Goal: Information Seeking & Learning: Compare options

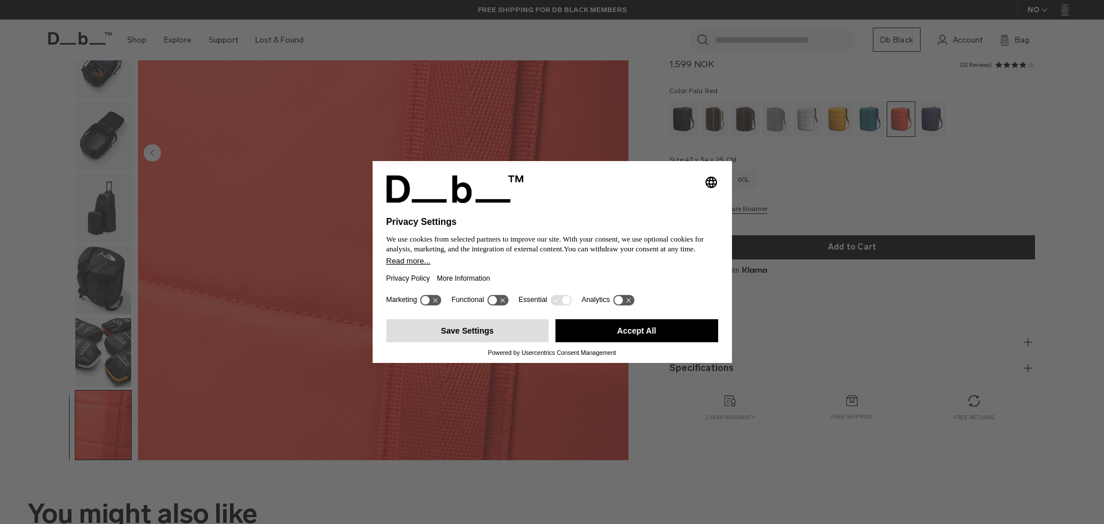
click at [476, 330] on button "Save Settings" at bounding box center [468, 330] width 163 height 23
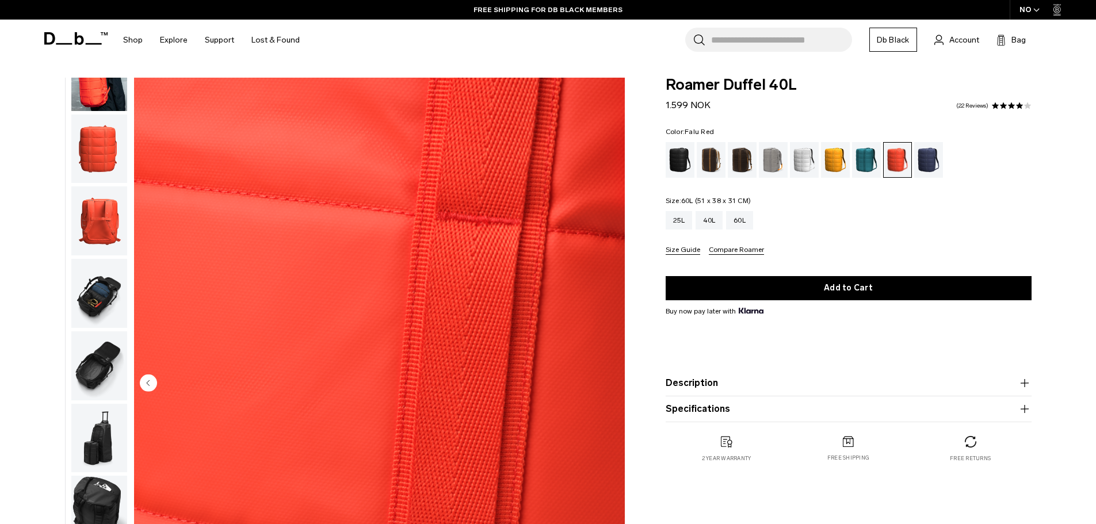
drag, startPoint x: 736, startPoint y: 218, endPoint x: 756, endPoint y: 217, distance: 20.7
click at [736, 218] on div "60L" at bounding box center [739, 220] width 27 height 18
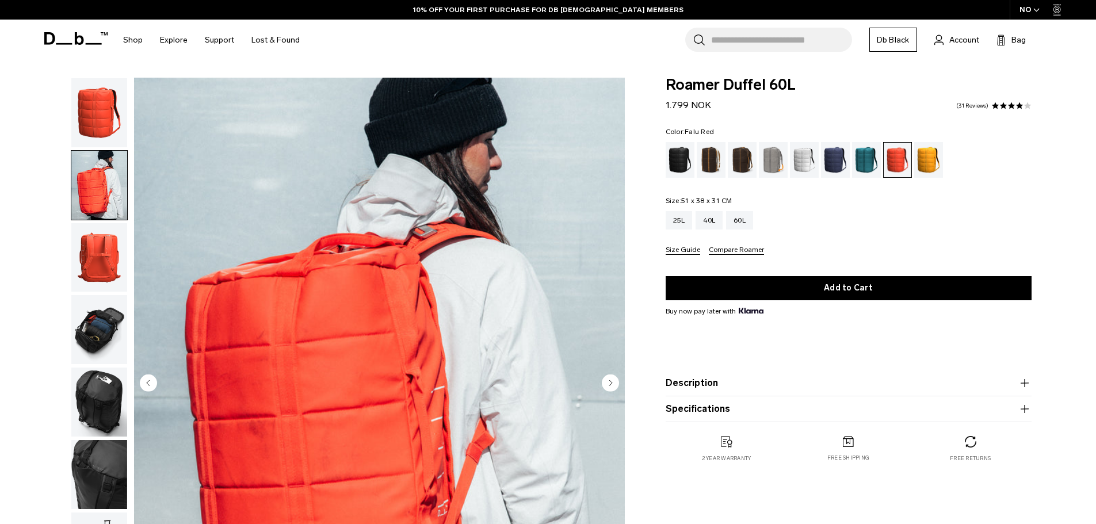
click at [104, 249] on img "button" at bounding box center [99, 257] width 56 height 69
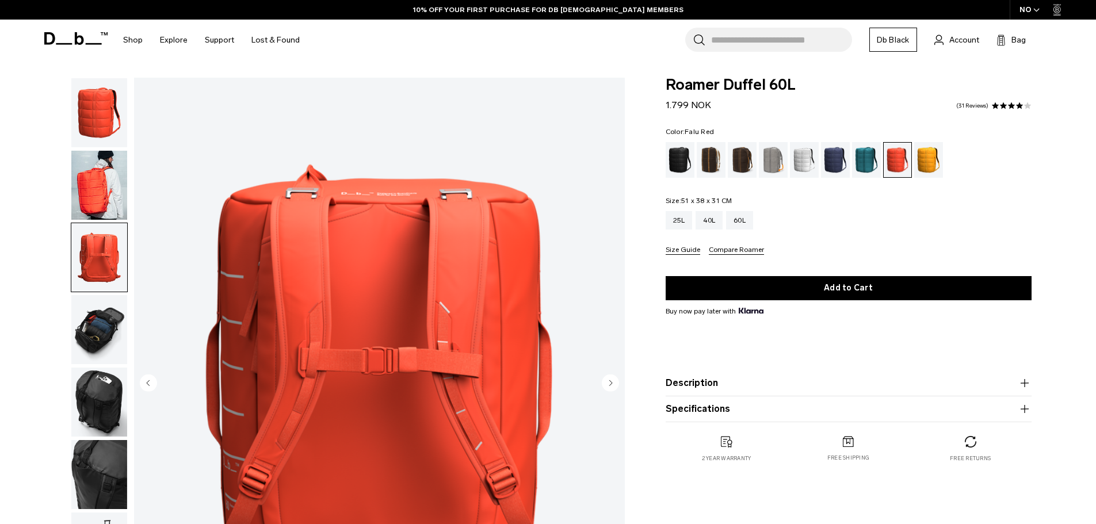
click at [98, 302] on img "button" at bounding box center [99, 329] width 56 height 69
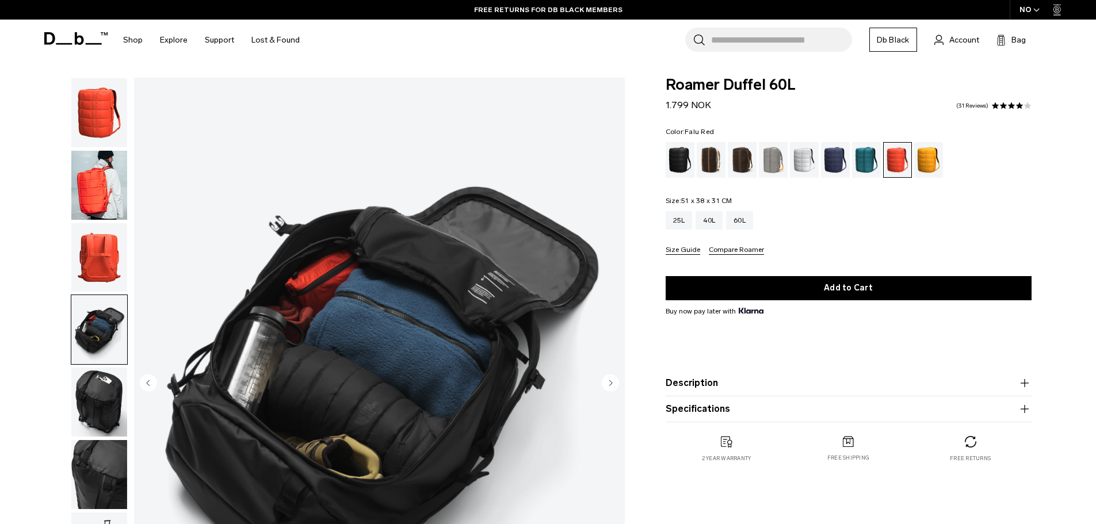
click at [81, 36] on icon at bounding box center [78, 38] width 9 height 13
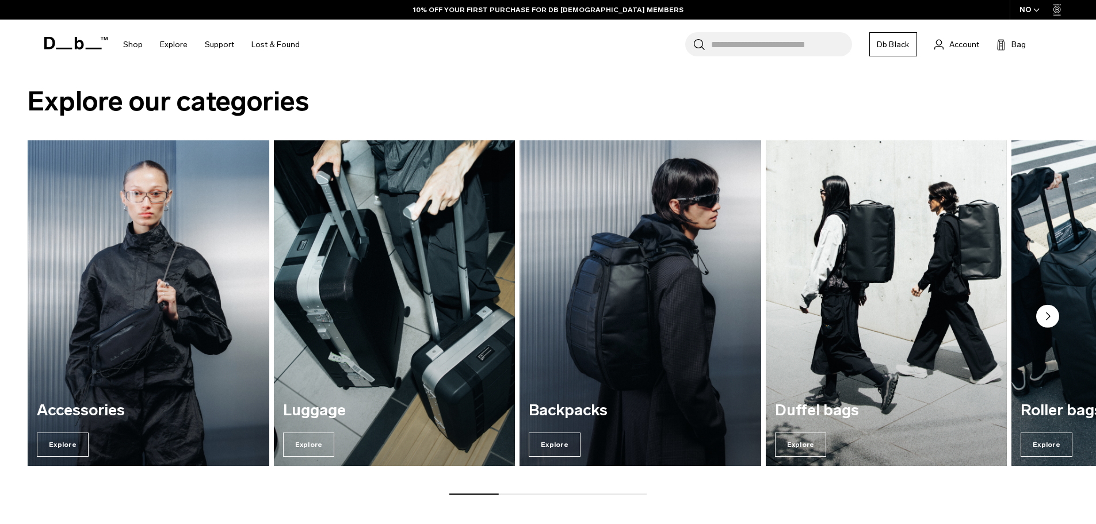
scroll to position [1093, 0]
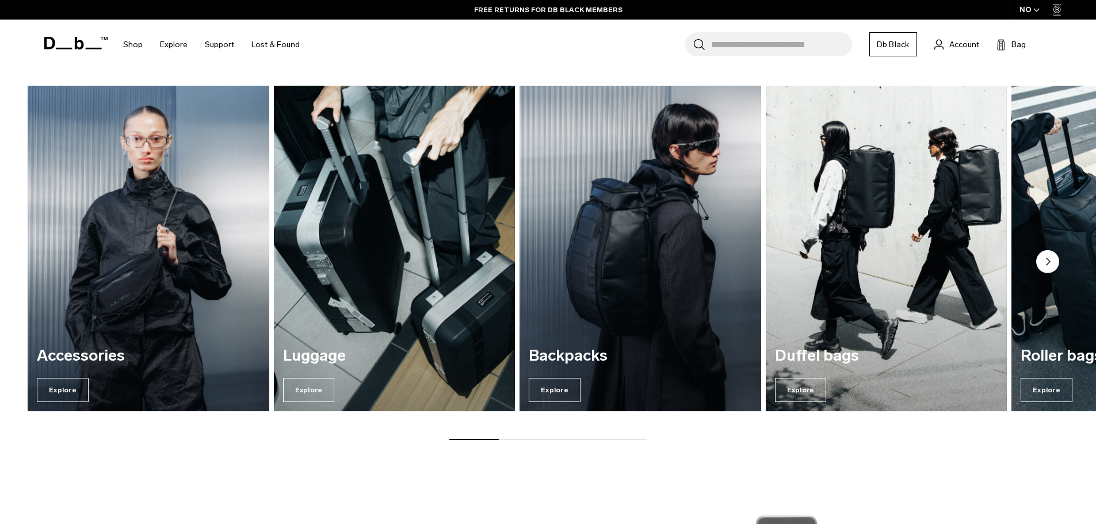
click at [1047, 256] on circle "Next slide" at bounding box center [1047, 261] width 23 height 23
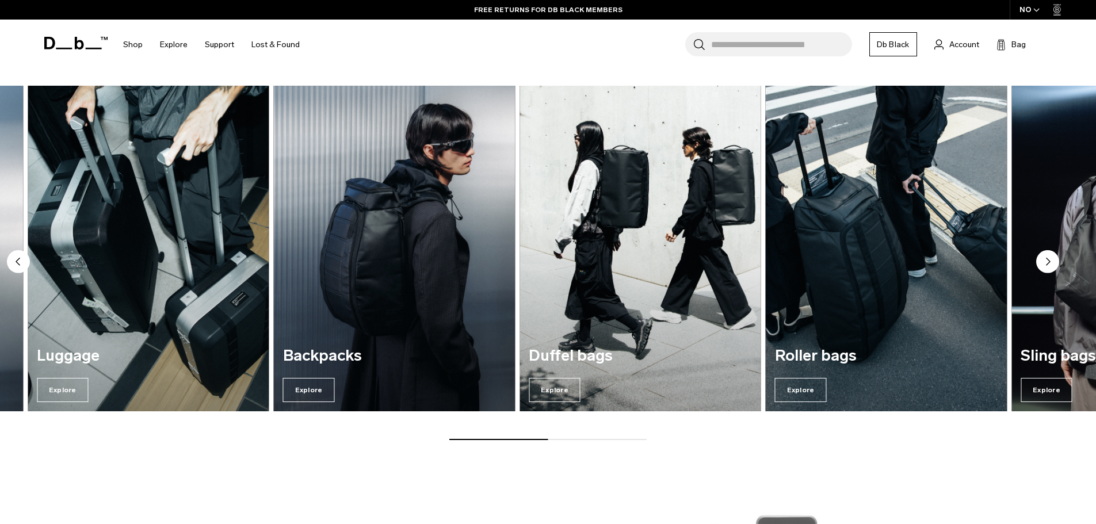
click at [1047, 256] on circle "Next slide" at bounding box center [1047, 261] width 23 height 23
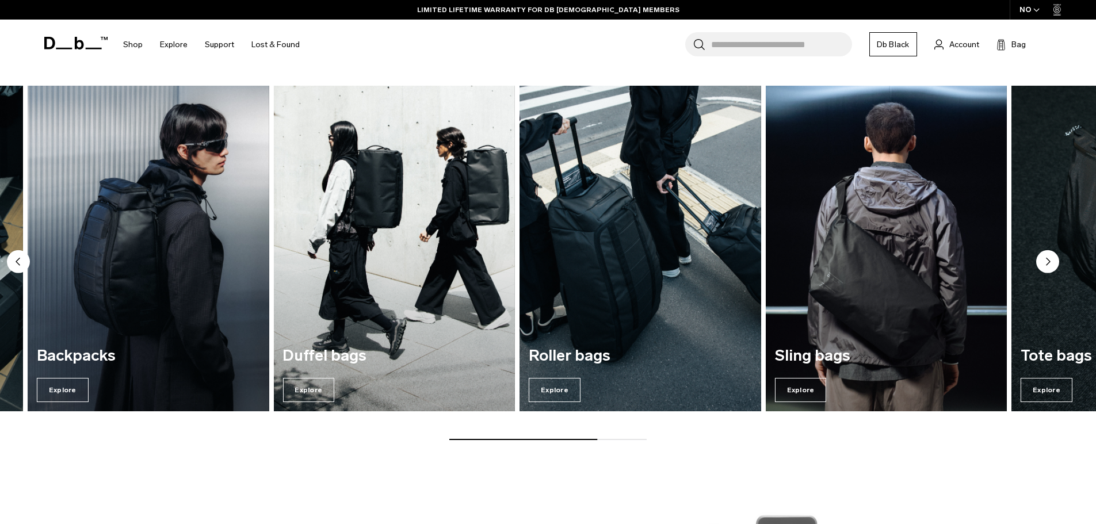
click at [1047, 256] on circle "Next slide" at bounding box center [1047, 261] width 23 height 23
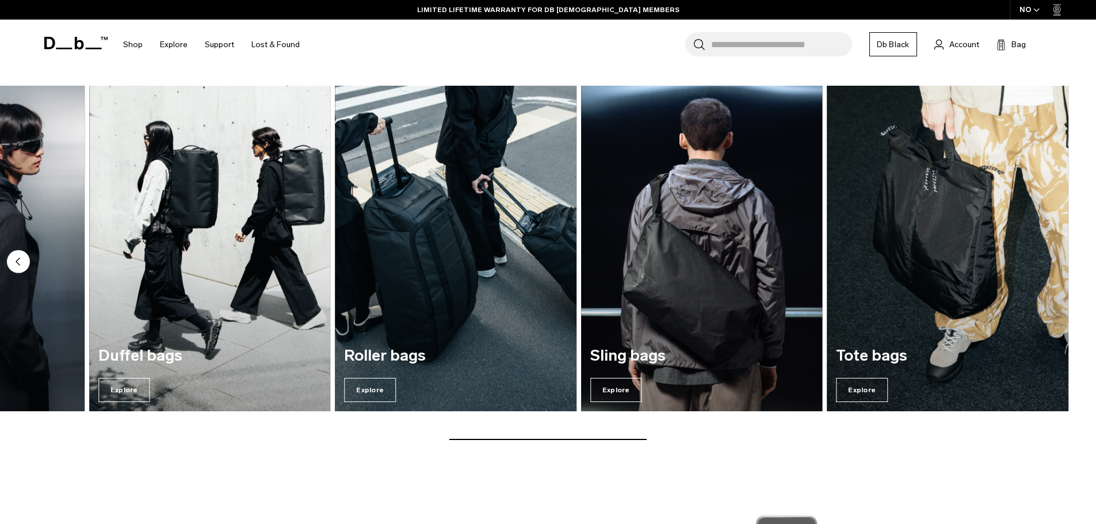
click at [694, 265] on img "6 / 7" at bounding box center [701, 248] width 248 height 335
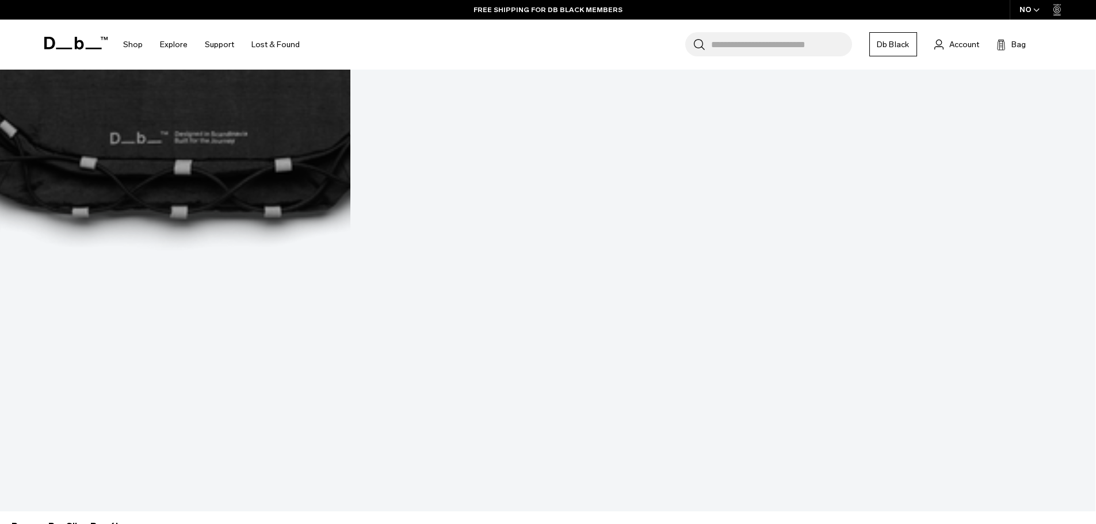
scroll to position [1035, 0]
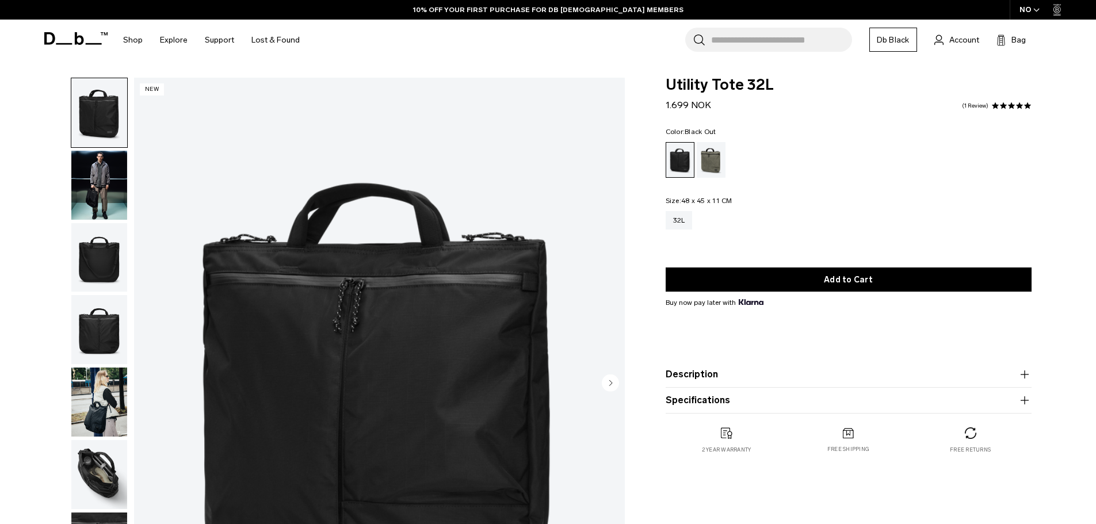
click at [97, 400] on img "button" at bounding box center [99, 402] width 56 height 69
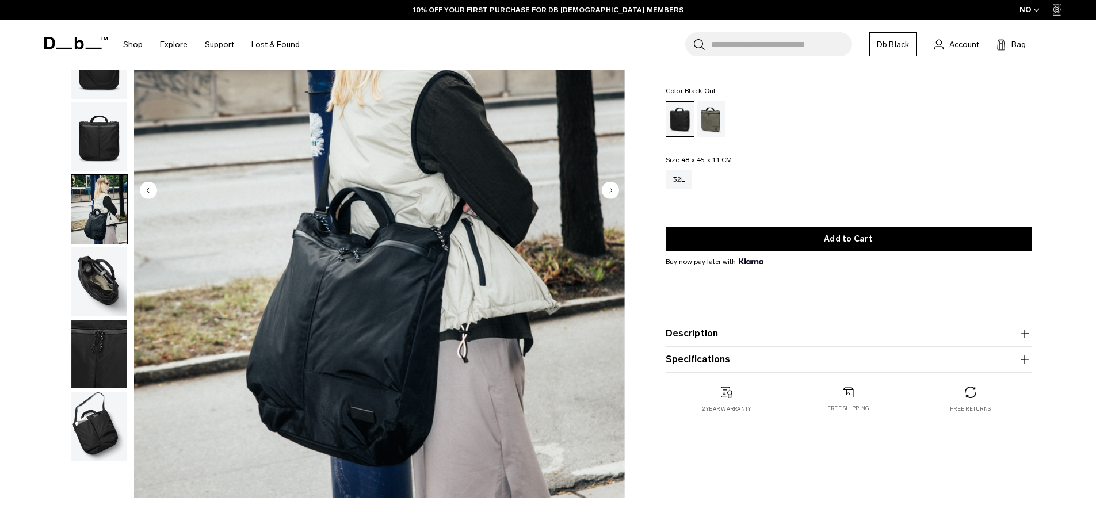
scroll to position [173, 0]
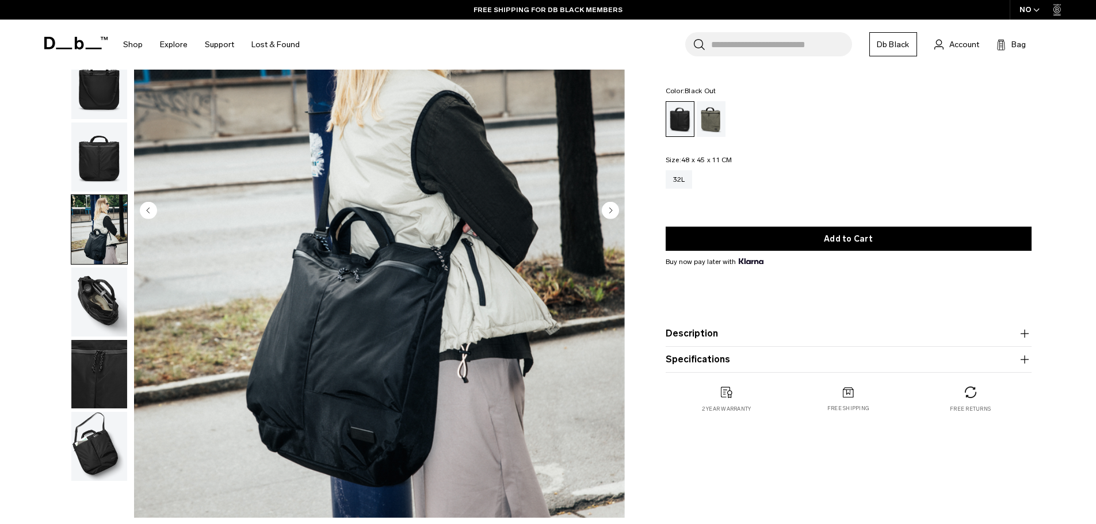
click at [100, 443] on img "button" at bounding box center [99, 446] width 56 height 69
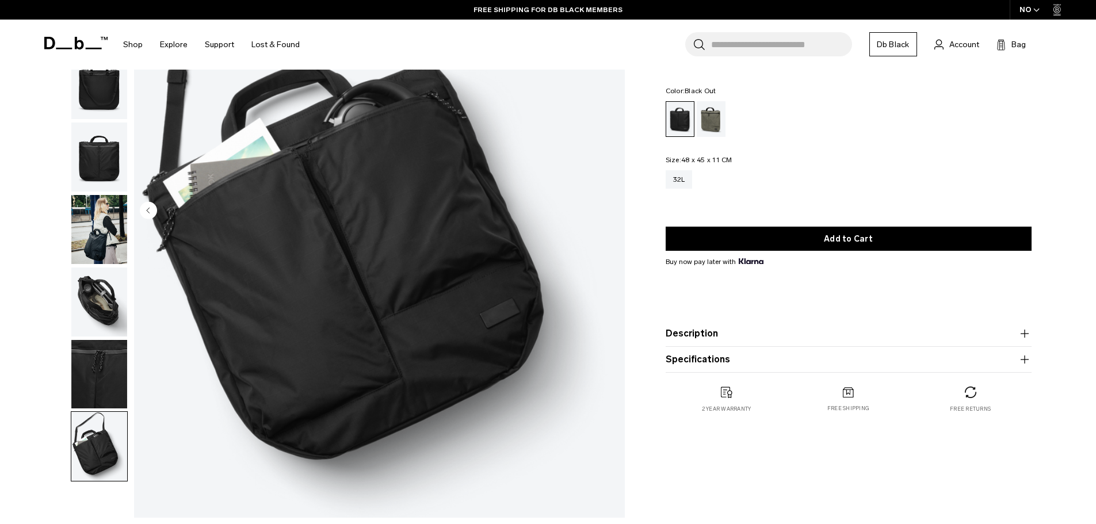
click at [101, 374] on img "button" at bounding box center [99, 374] width 56 height 69
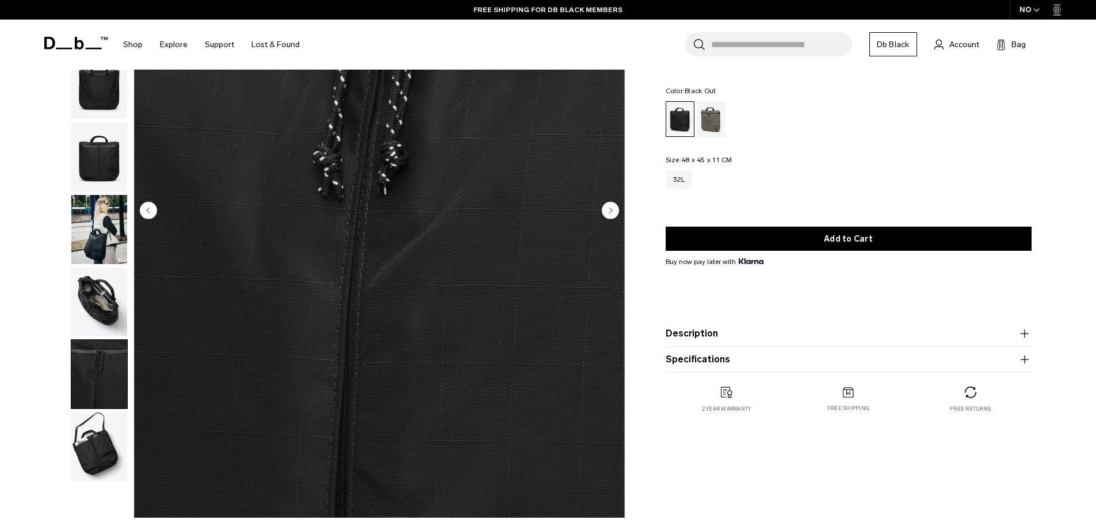
click at [98, 289] on img "button" at bounding box center [99, 301] width 56 height 69
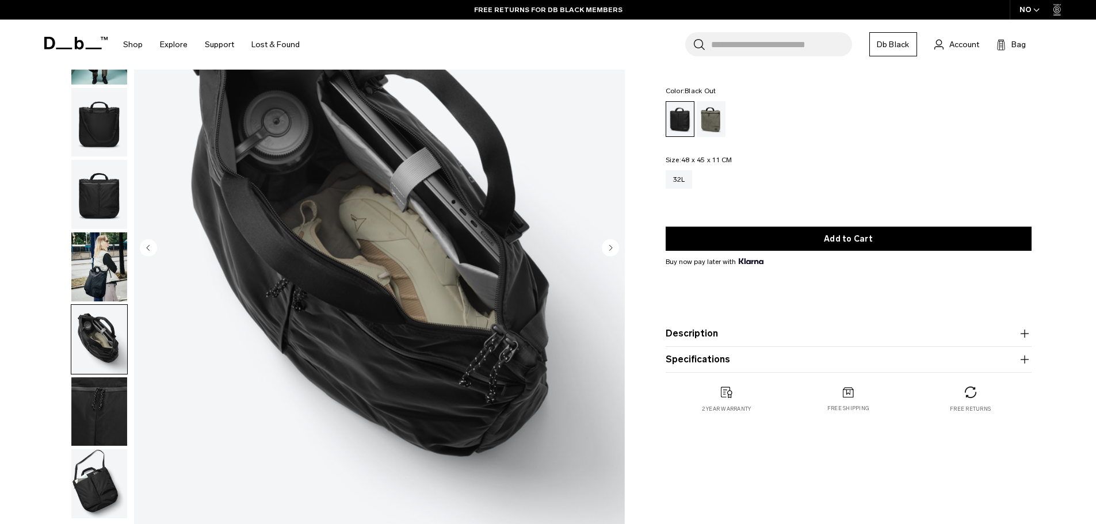
scroll to position [115, 0]
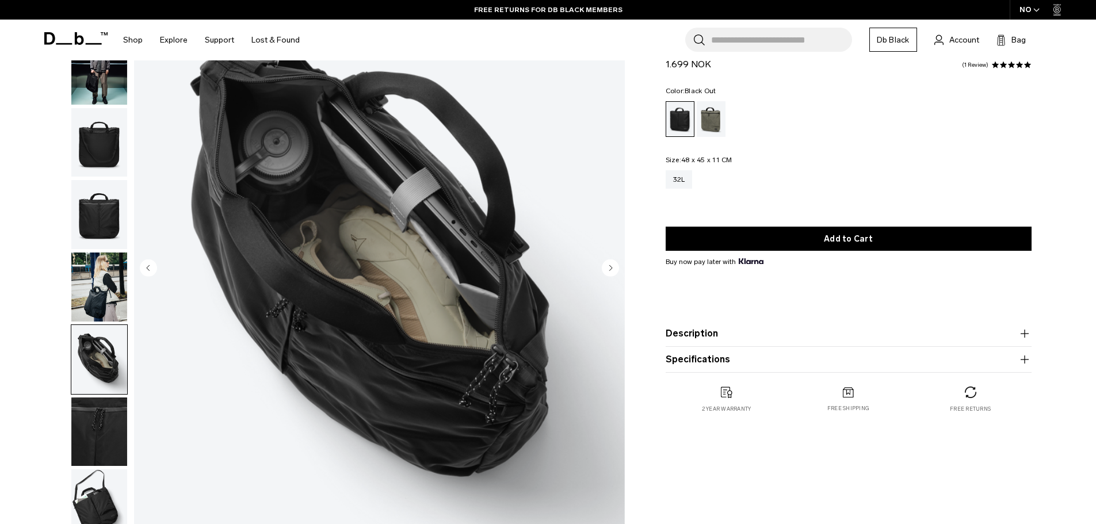
click at [100, 277] on img "button" at bounding box center [99, 287] width 56 height 69
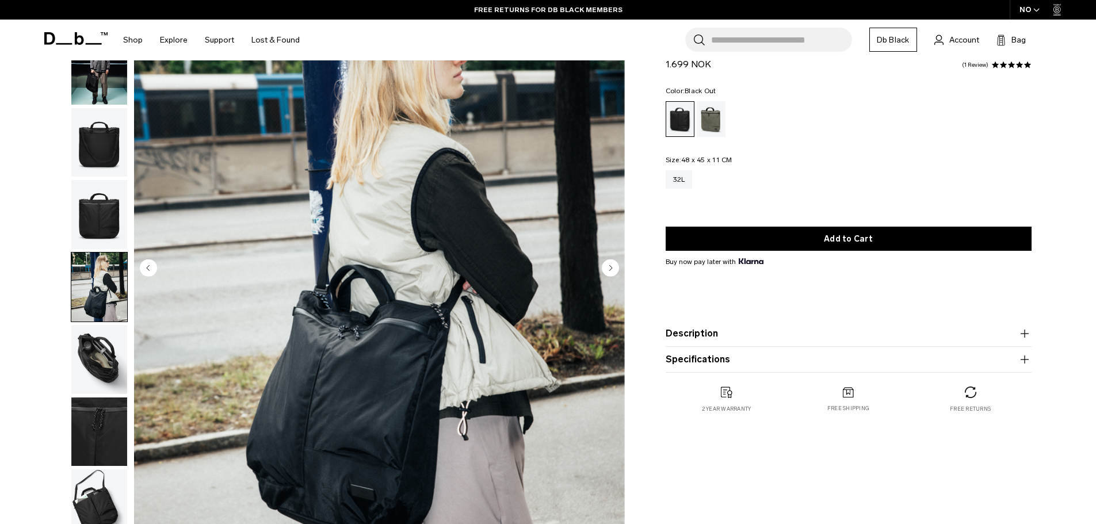
click at [100, 216] on img "button" at bounding box center [99, 214] width 56 height 69
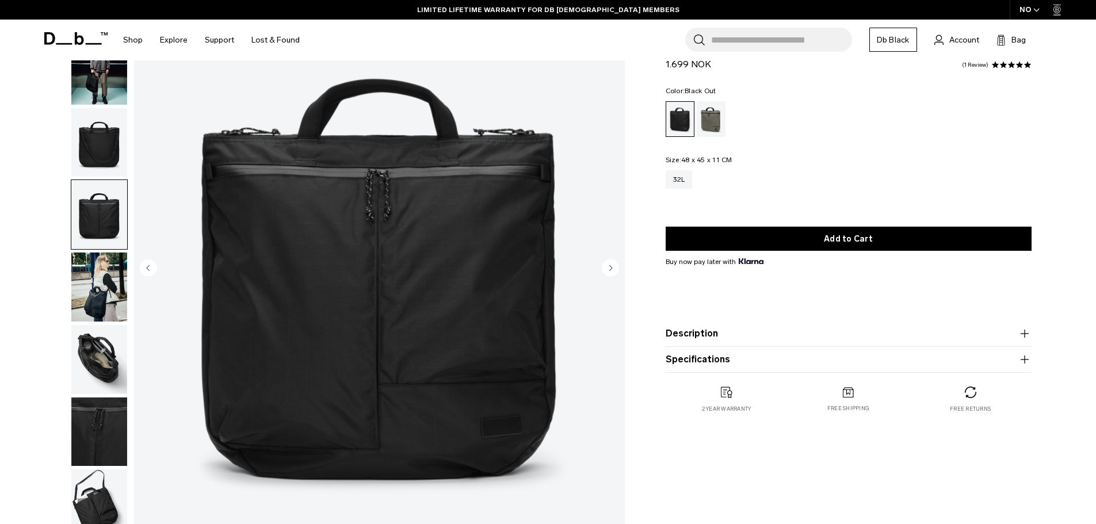
click at [102, 136] on img "button" at bounding box center [99, 142] width 56 height 69
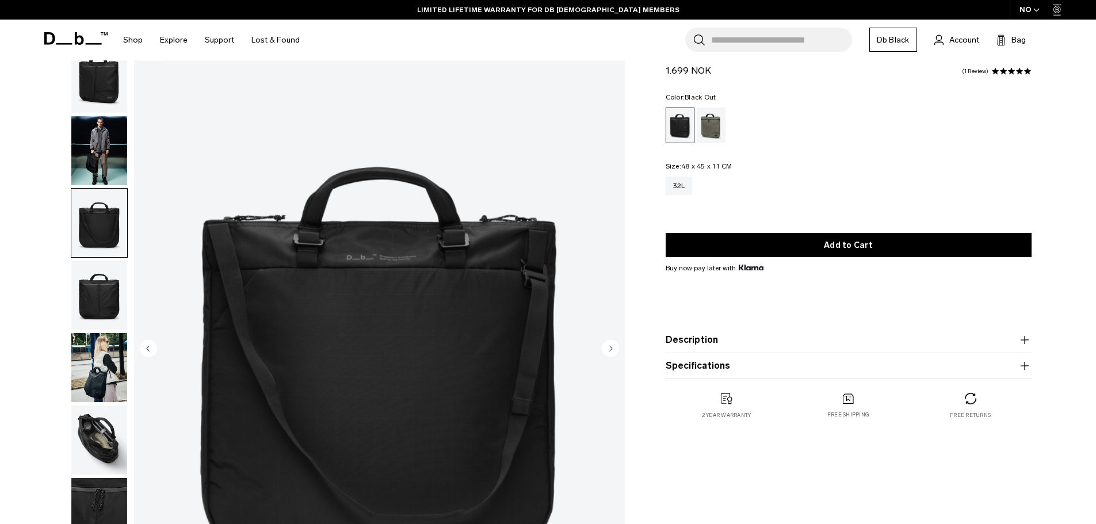
scroll to position [0, 0]
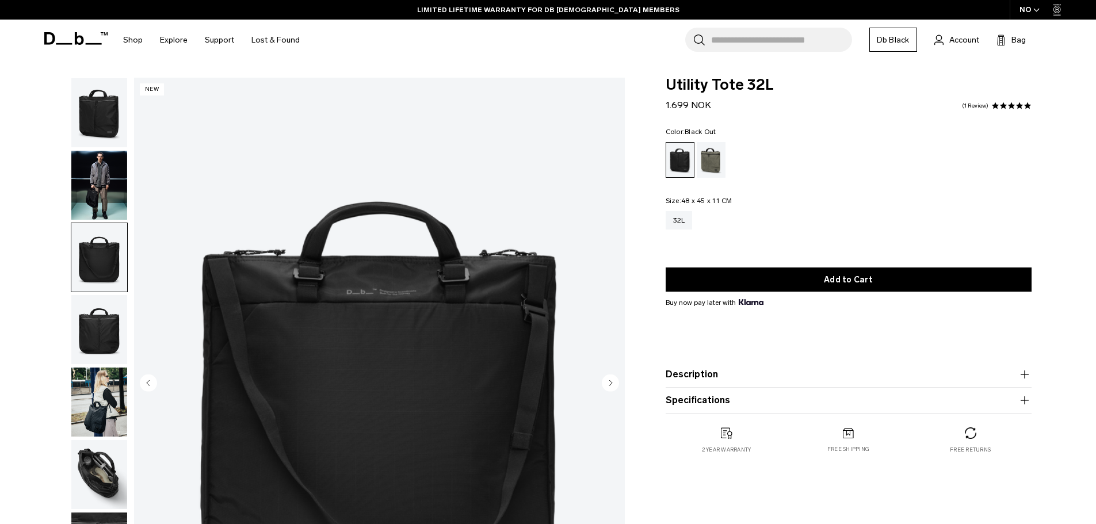
click at [99, 171] on img "button" at bounding box center [99, 185] width 56 height 69
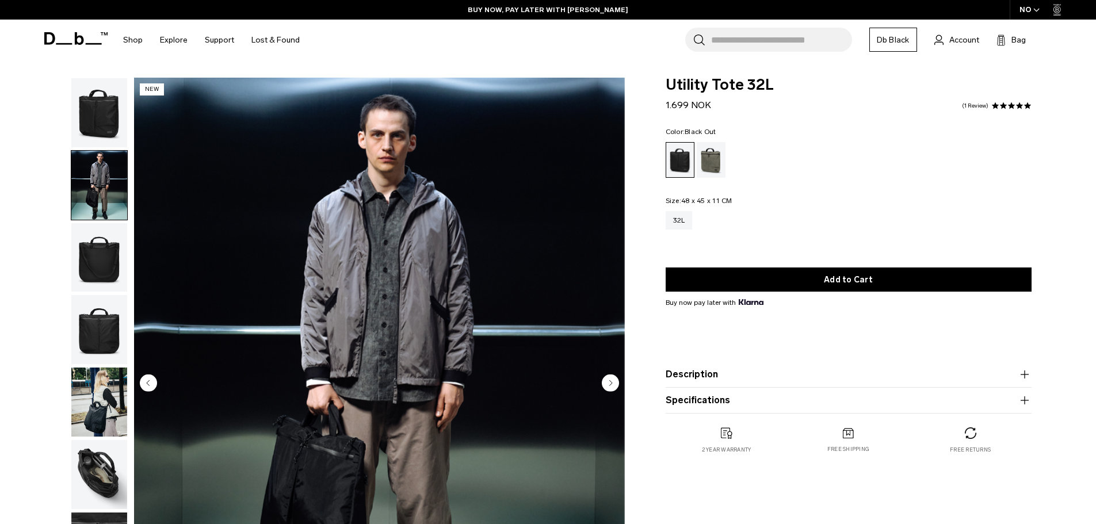
click at [99, 113] on img "button" at bounding box center [99, 112] width 56 height 69
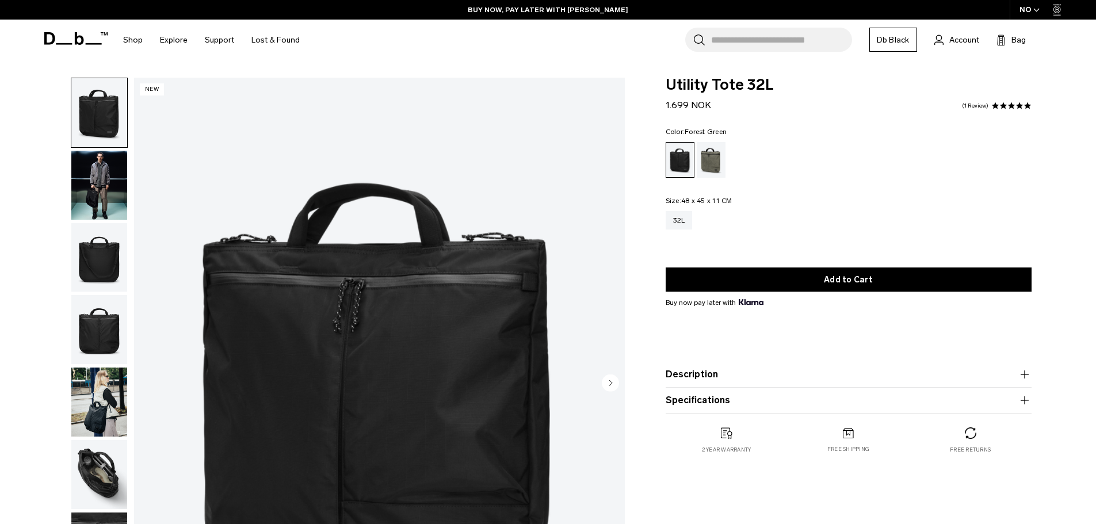
click at [704, 159] on div "Forest Green" at bounding box center [711, 160] width 29 height 36
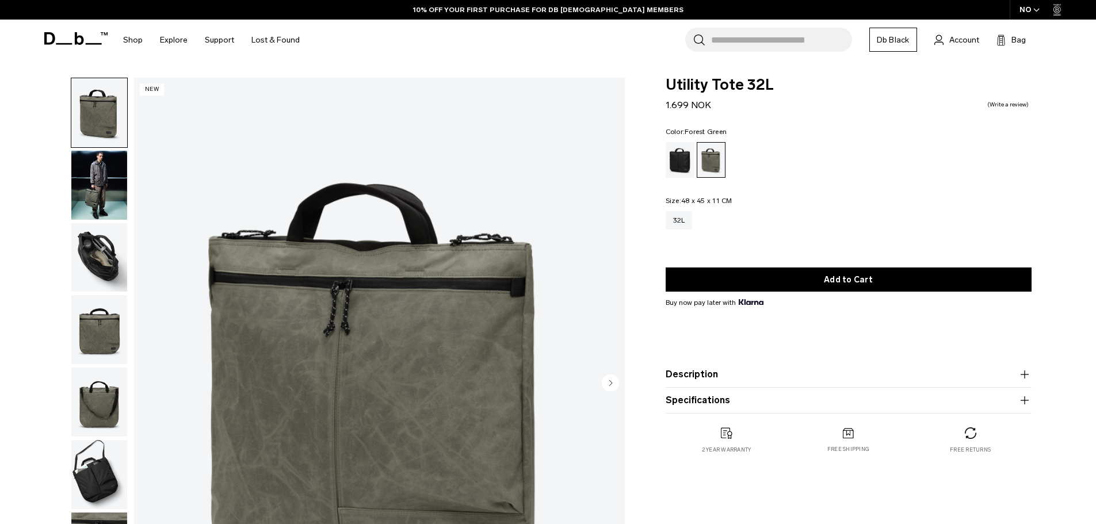
click at [98, 184] on img "button" at bounding box center [99, 185] width 56 height 69
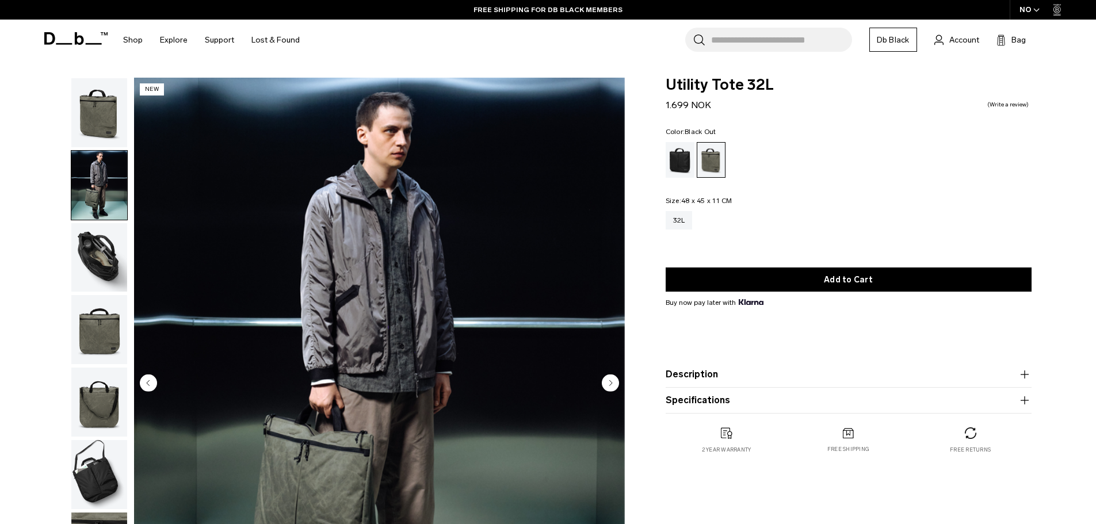
click at [674, 152] on div "Black Out" at bounding box center [679, 160] width 29 height 36
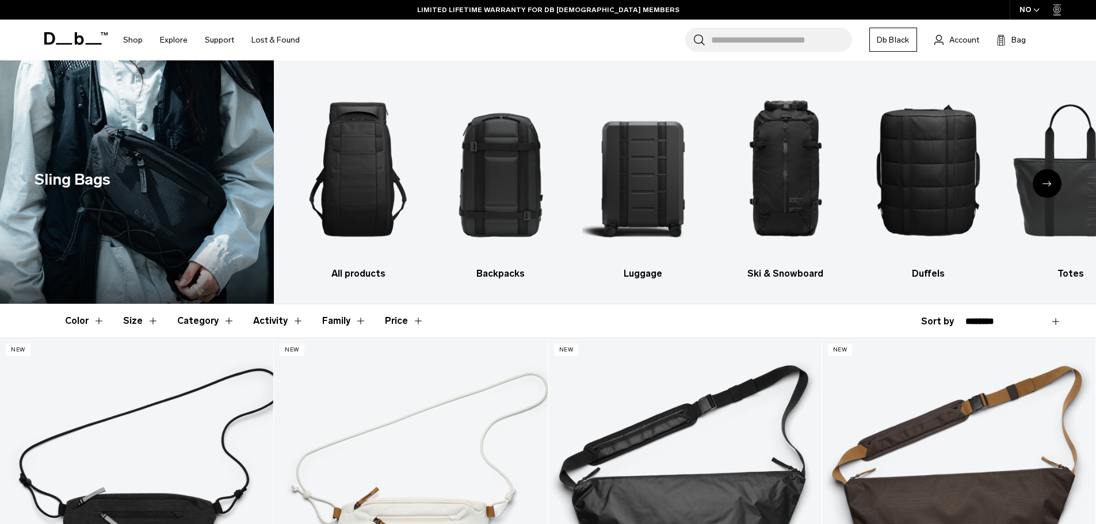
click at [1044, 183] on icon "Next slide" at bounding box center [1046, 183] width 9 height 5
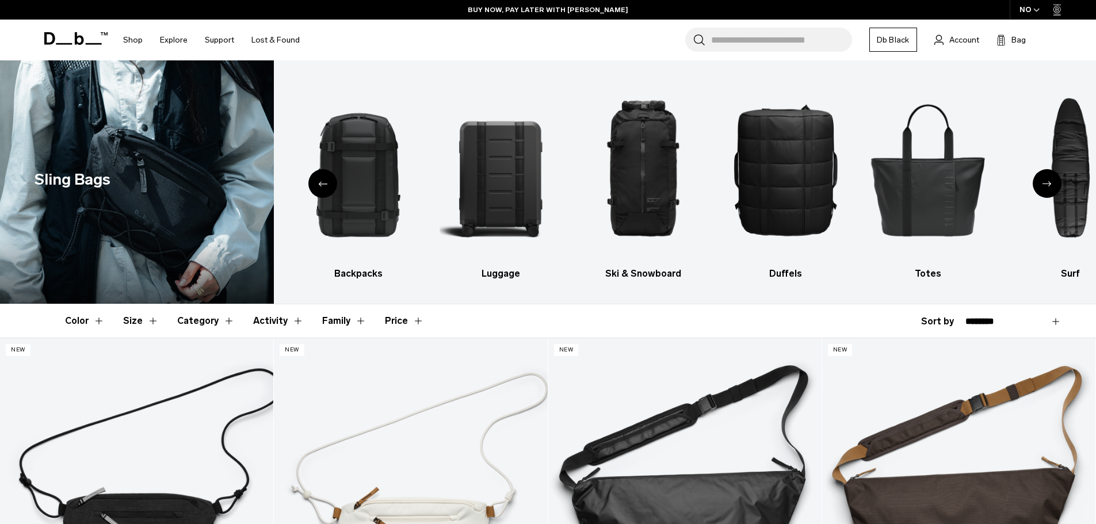
click at [1044, 179] on div "Next slide" at bounding box center [1046, 183] width 29 height 29
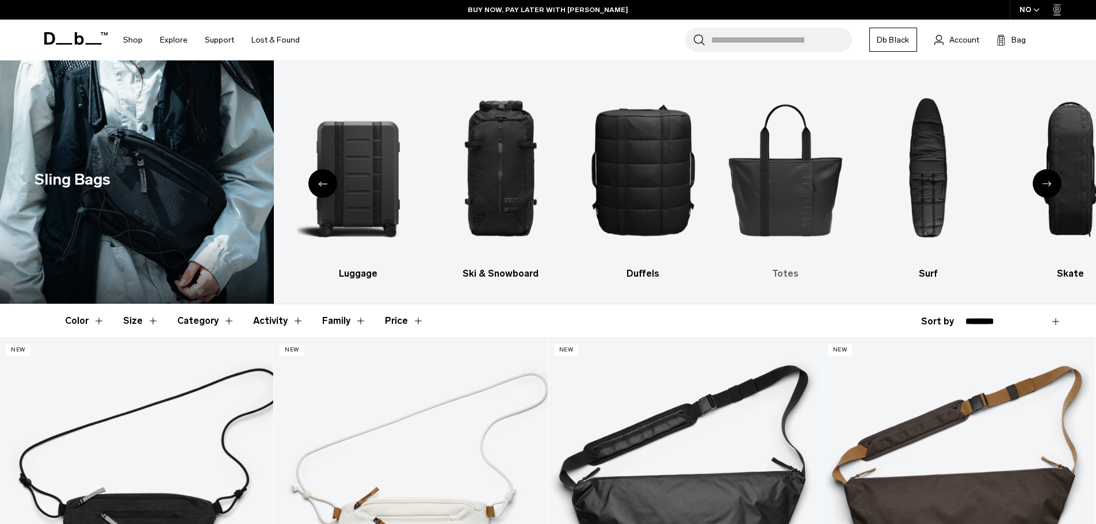
click at [818, 177] on img "6 / 10" at bounding box center [785, 169] width 123 height 183
